Goal: Task Accomplishment & Management: Use online tool/utility

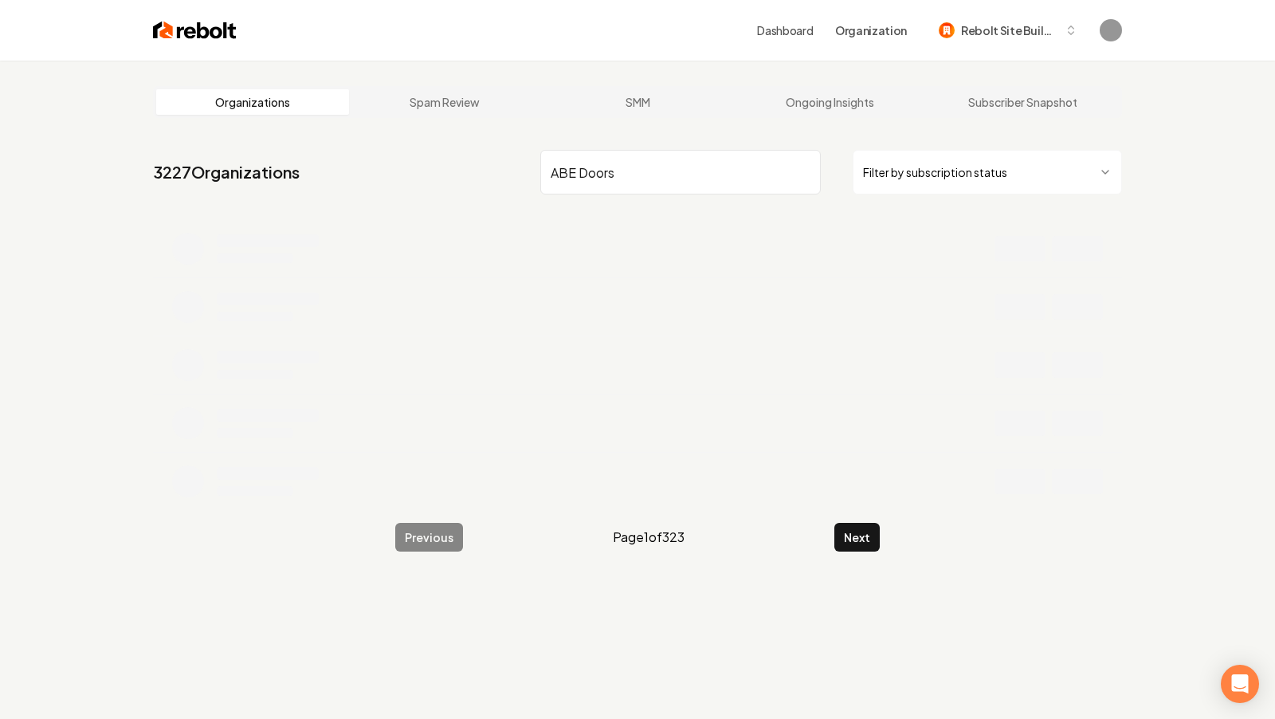
type input "ABE Doors"
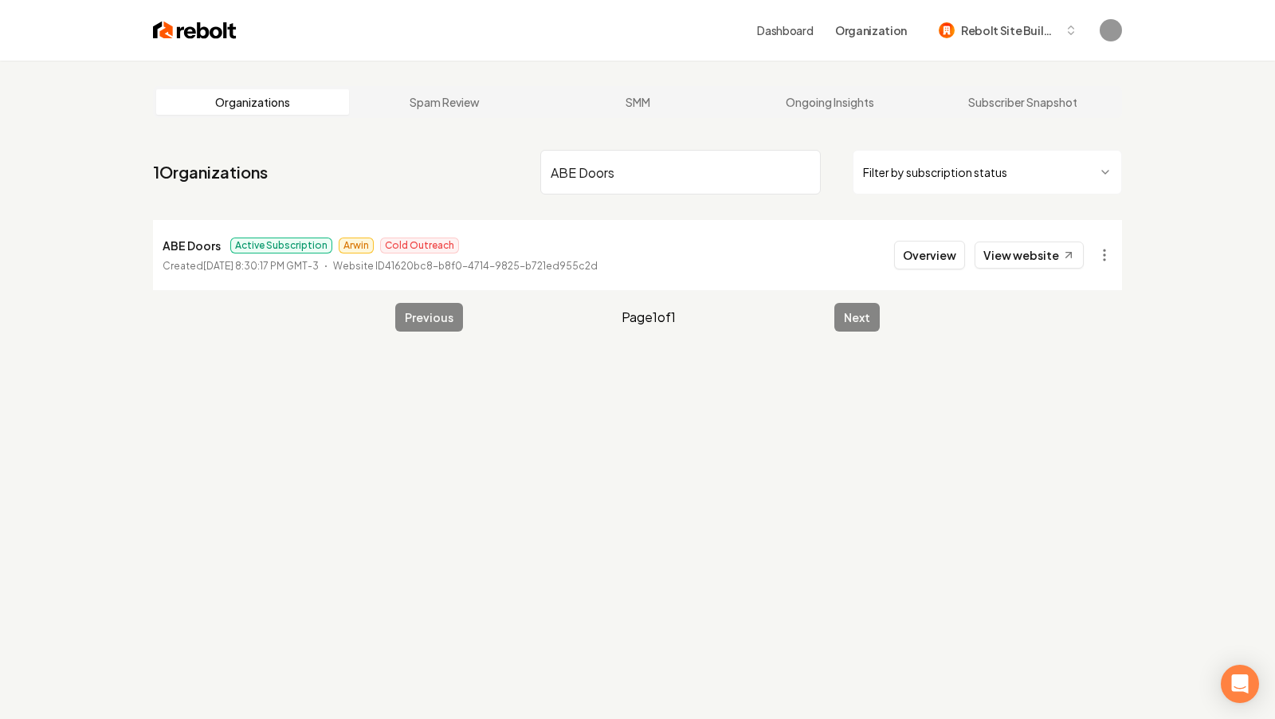
click at [183, 245] on p "ABE Doors" at bounding box center [192, 245] width 58 height 19
click at [947, 257] on button "Overview" at bounding box center [929, 255] width 71 height 29
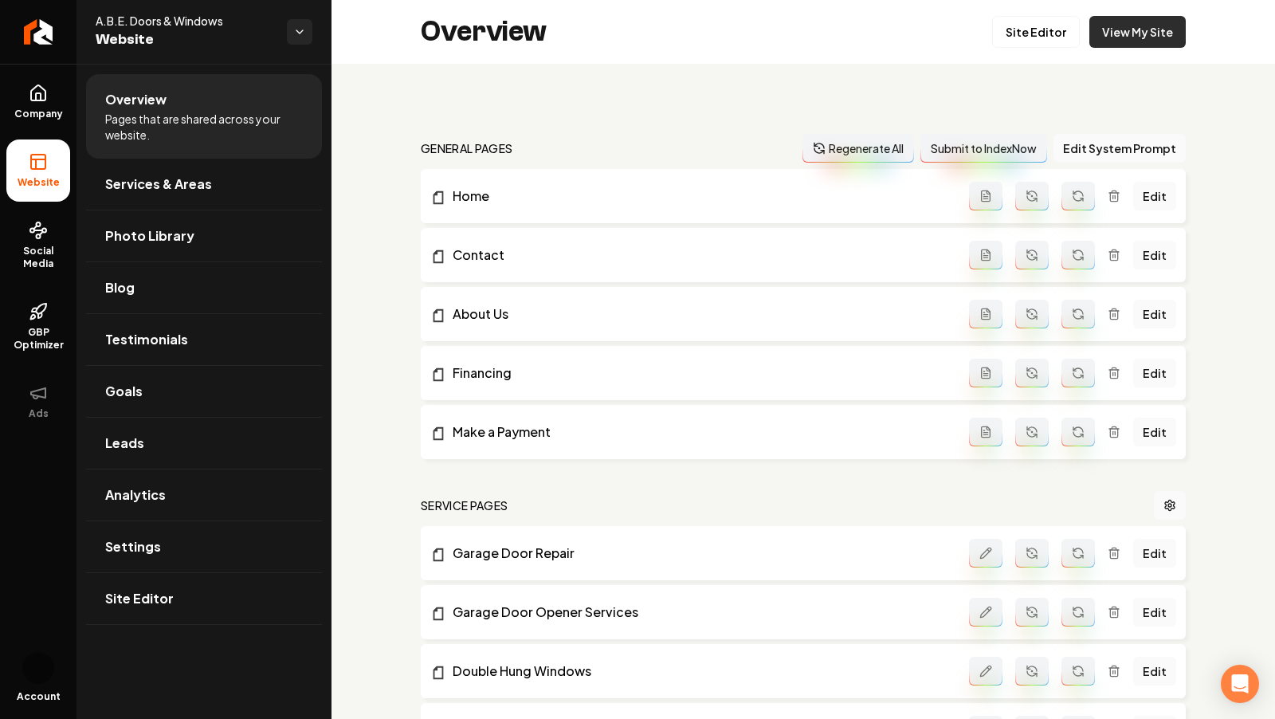
click at [1122, 37] on link "View My Site" at bounding box center [1138, 32] width 96 height 32
click at [1024, 46] on link "Site Editor" at bounding box center [1036, 32] width 88 height 32
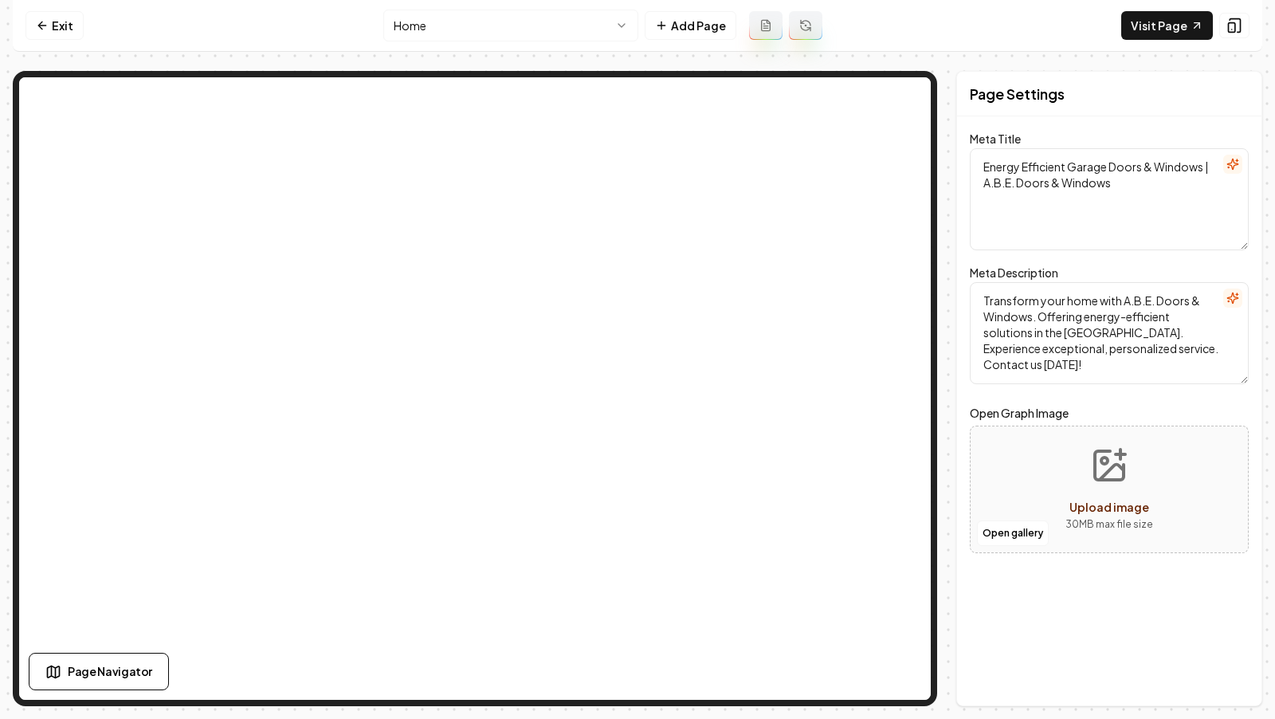
click at [473, 22] on html "Computer Required This feature is only available on a computer. Please switch t…" at bounding box center [637, 359] width 1275 height 719
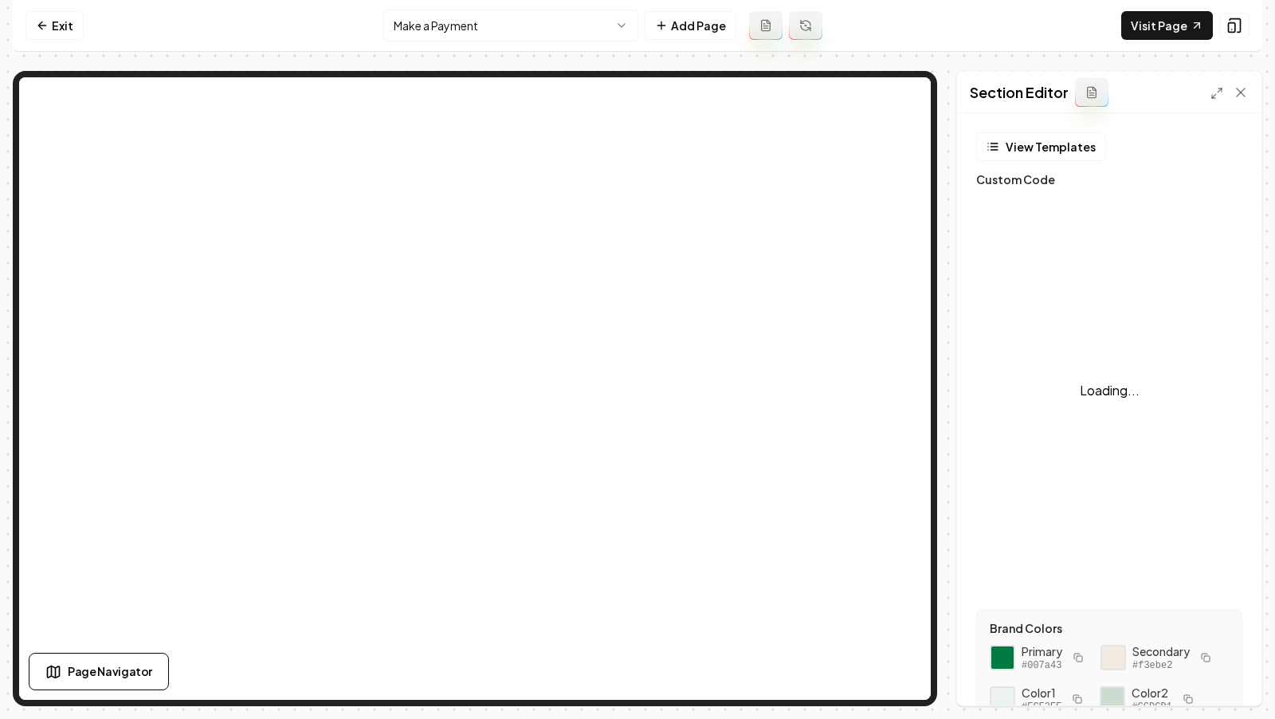
scroll to position [143, 0]
